Goal: Task Accomplishment & Management: Complete application form

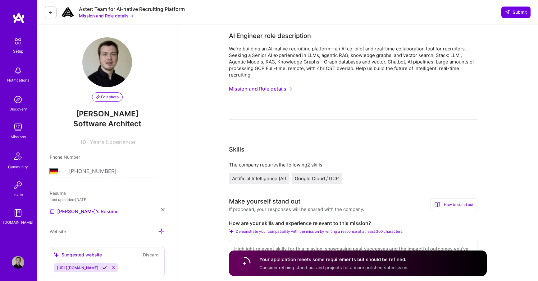
select select "DE"
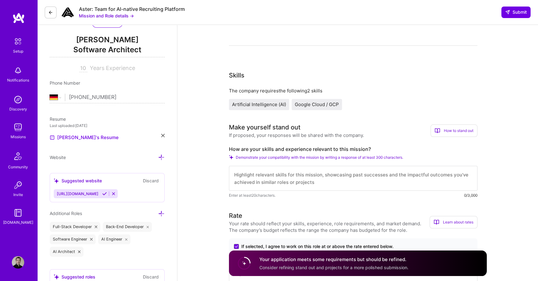
scroll to position [64, 0]
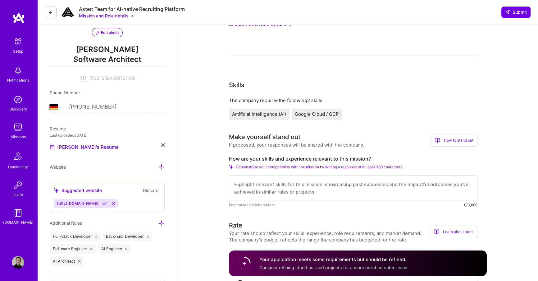
click at [16, 128] on img at bounding box center [18, 127] width 12 height 12
click at [270, 194] on textarea at bounding box center [353, 187] width 249 height 25
paste textarea "Hi, I'm verified AI-builder and maintainer of the most popular Slack MCP Server…"
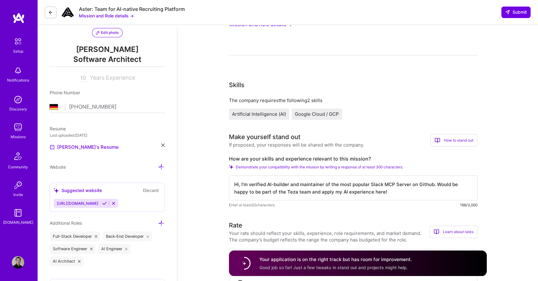
click at [292, 192] on textarea "Hi, I'm verified AI-builder and maintainer of the most popular Slack MCP Server…" at bounding box center [353, 187] width 249 height 25
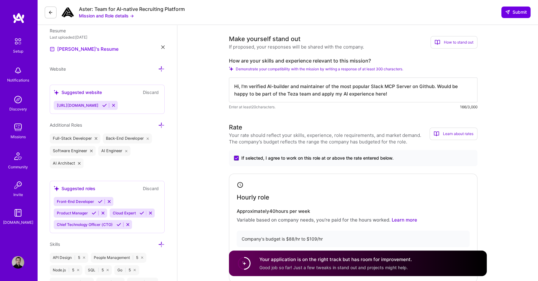
scroll to position [160, 0]
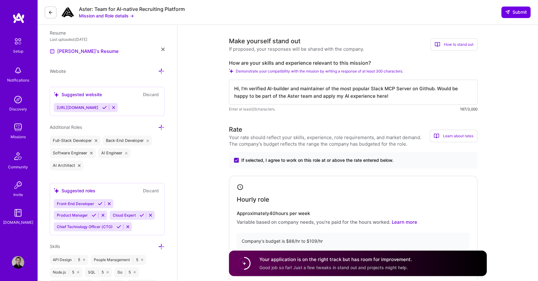
click at [390, 97] on textarea "Hi, I'm verified AI-builder and maintainer of the most popular Slack MCP Server…" at bounding box center [353, 92] width 249 height 25
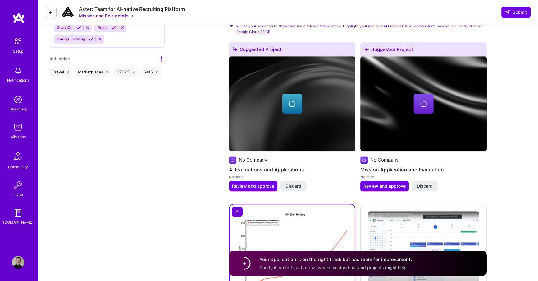
scroll to position [938, 0]
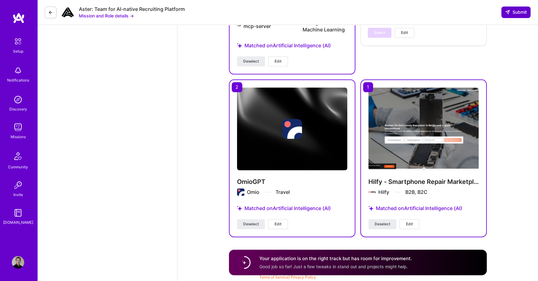
type textarea "Hi, I'm verified AI-builder and maintainer of the most popular Slack MCP Server…"
click at [509, 13] on icon at bounding box center [507, 12] width 5 height 5
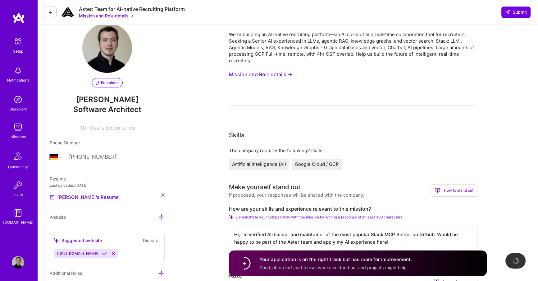
scroll to position [0, 0]
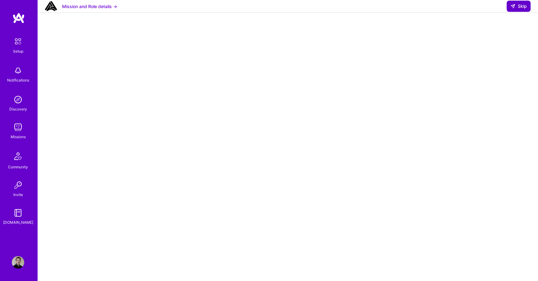
click at [512, 9] on icon at bounding box center [512, 6] width 5 height 5
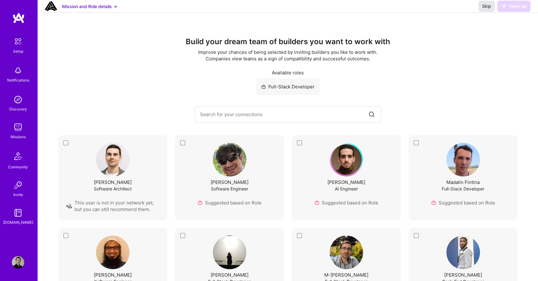
click at [483, 9] on span "Skip" at bounding box center [486, 6] width 9 height 6
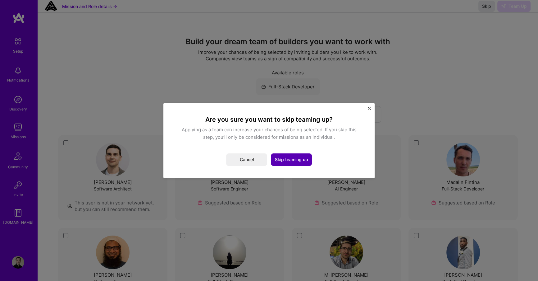
click at [289, 158] on button "Skip teaming up" at bounding box center [291, 159] width 41 height 12
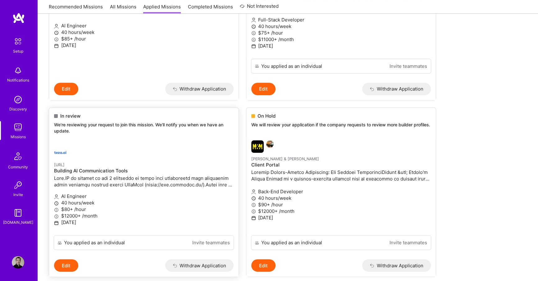
scroll to position [165, 0]
click at [128, 185] on p at bounding box center [144, 180] width 180 height 13
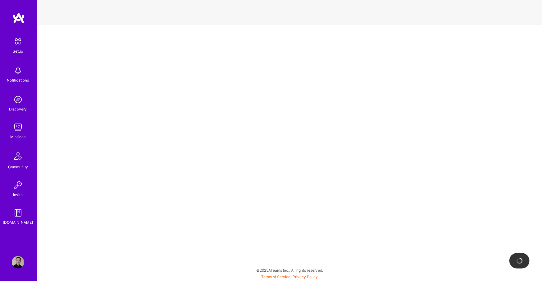
select select "DE"
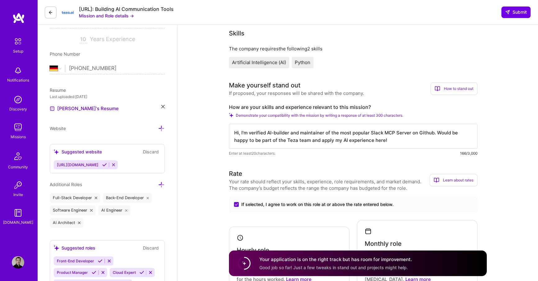
scroll to position [104, 0]
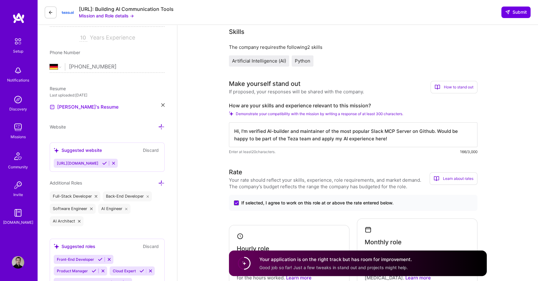
click at [272, 133] on textarea "Hi, I'm verified AI-builder and maintainer of the most popular Slack MCP Server…" at bounding box center [353, 134] width 249 height 25
